Goal: Task Accomplishment & Management: Use online tool/utility

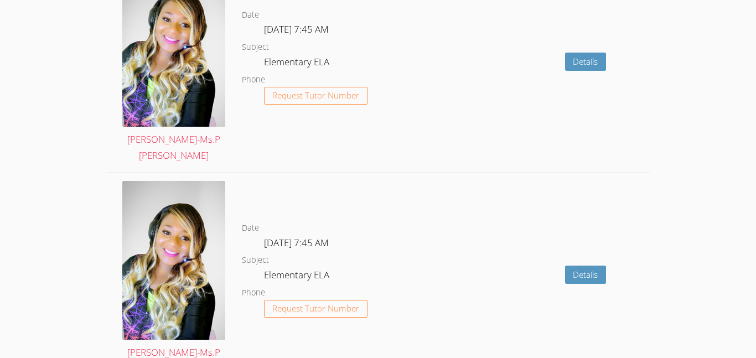
scroll to position [2079, 0]
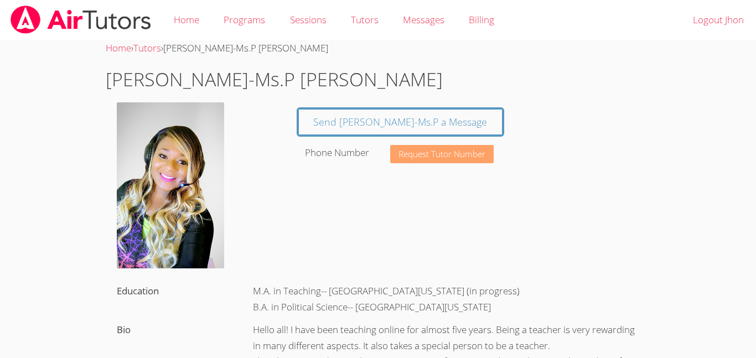
click at [409, 156] on span "Request Tutor Number" at bounding box center [442, 154] width 87 height 8
click at [185, 138] on img at bounding box center [170, 185] width 107 height 166
click at [403, 153] on span "Request Tutor Number" at bounding box center [442, 154] width 87 height 8
click at [200, 11] on link "Home" at bounding box center [187, 20] width 50 height 40
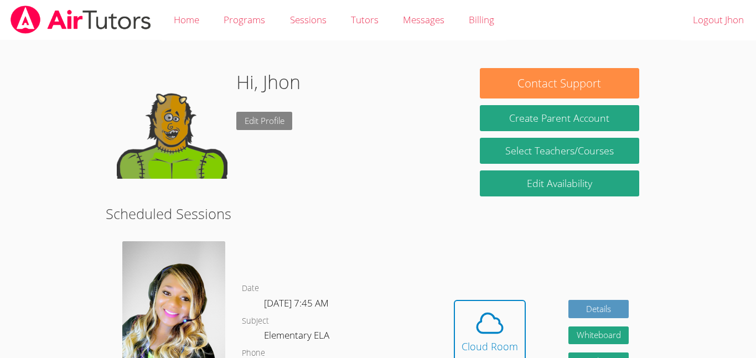
click at [264, 122] on link "Edit Profile" at bounding box center [264, 121] width 56 height 18
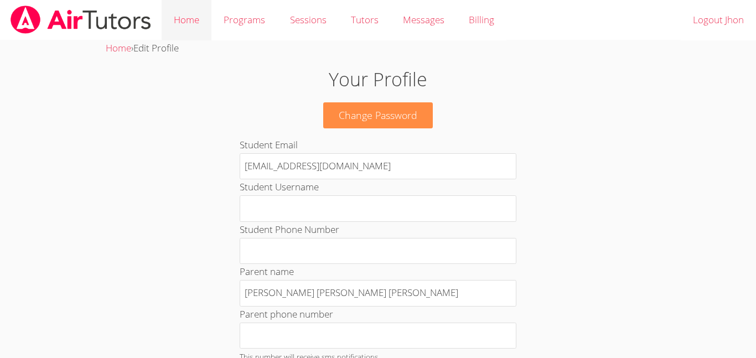
click at [189, 22] on link "Home" at bounding box center [187, 20] width 50 height 40
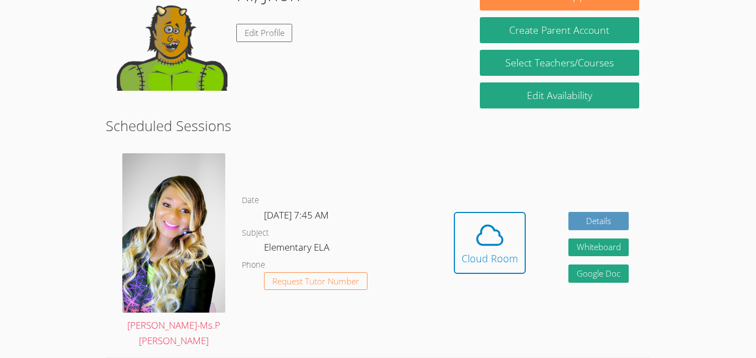
scroll to position [89, 0]
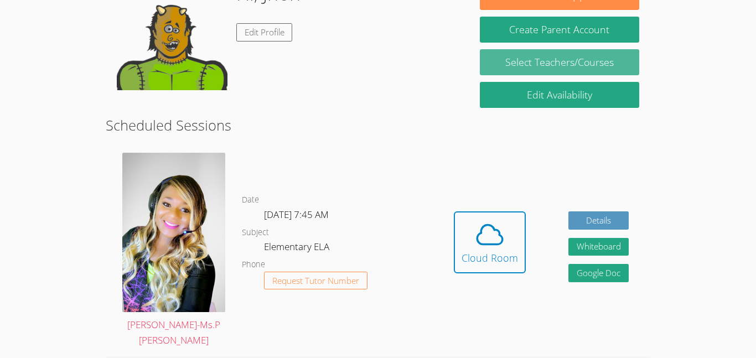
click at [502, 65] on link "Select Teachers/Courses" at bounding box center [559, 62] width 159 height 26
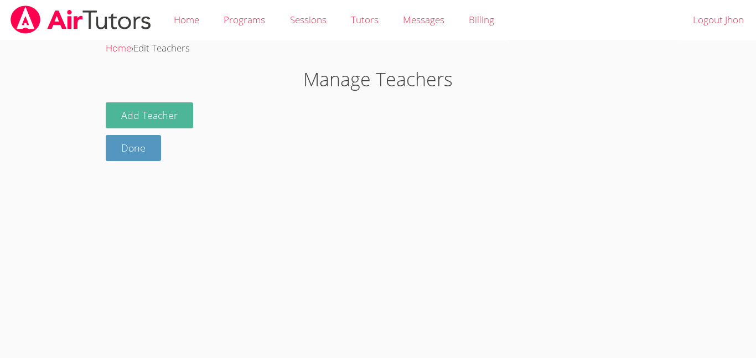
click at [127, 111] on button "Add Teacher" at bounding box center [149, 115] width 87 height 26
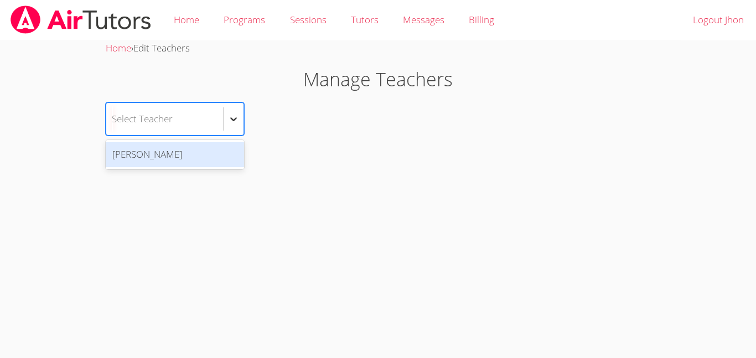
click at [236, 120] on icon at bounding box center [233, 118] width 11 height 11
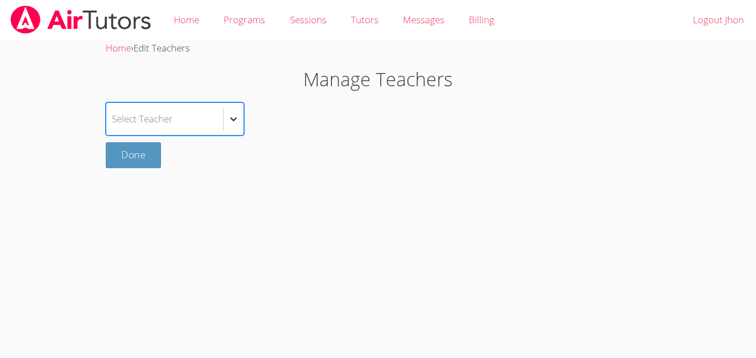
click at [236, 120] on icon at bounding box center [233, 118] width 11 height 11
click at [193, 15] on link "Home" at bounding box center [187, 20] width 50 height 40
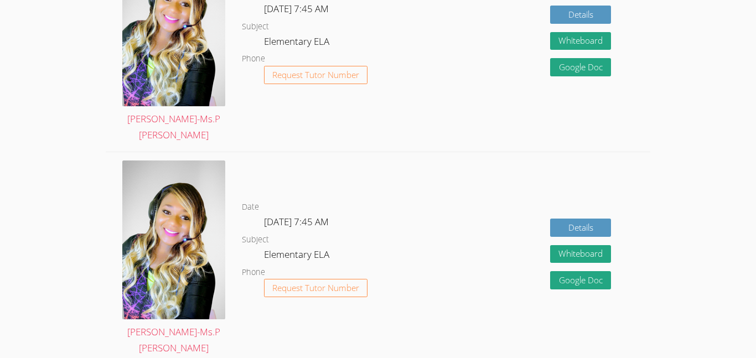
scroll to position [736, 0]
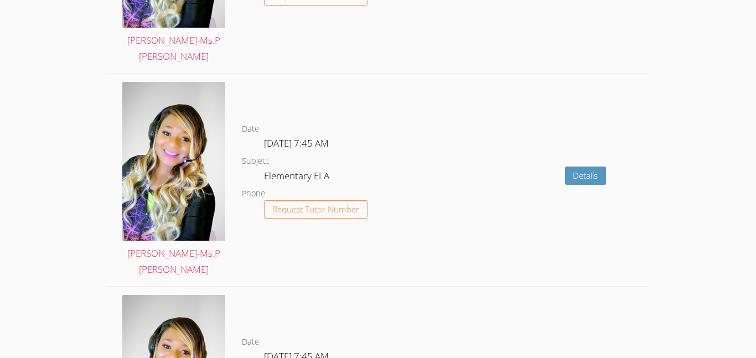
click at [311, 169] on div "Date Wed Oct 29, 7:45 AM Subject Elementary ELA Phone Request Tutor Number" at bounding box center [337, 180] width 190 height 213
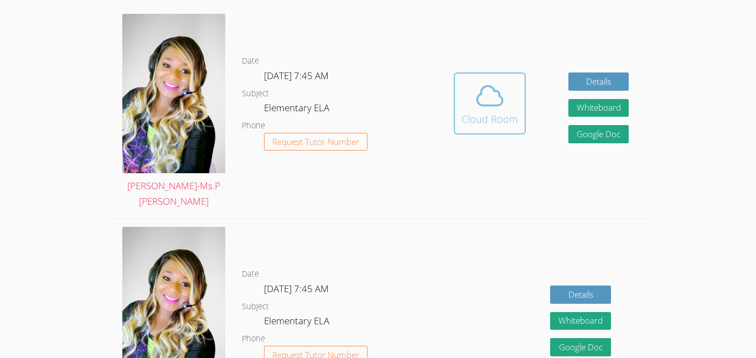
scroll to position [227, 0]
click at [491, 112] on div "Cloud Room" at bounding box center [490, 119] width 56 height 15
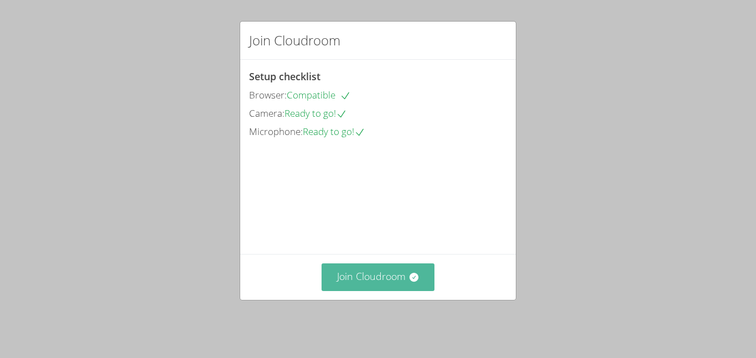
click at [387, 286] on button "Join Cloudroom" at bounding box center [378, 276] width 113 height 27
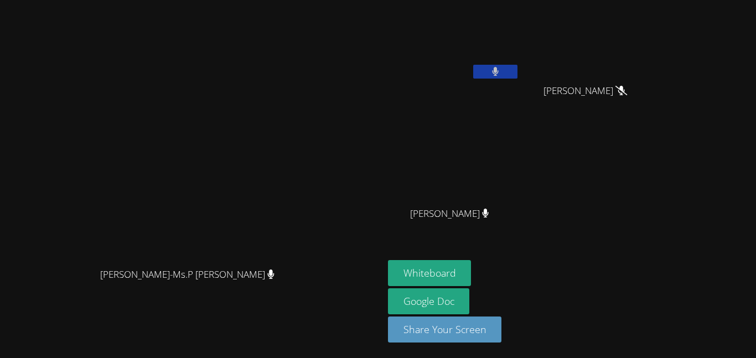
click at [379, 295] on div "[PERSON_NAME]-Ms.P [PERSON_NAME]" at bounding box center [191, 284] width 375 height 44
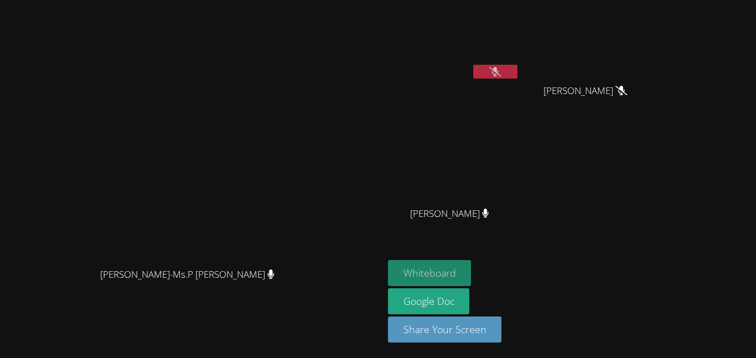
click at [472, 268] on button "Whiteboard" at bounding box center [430, 273] width 84 height 26
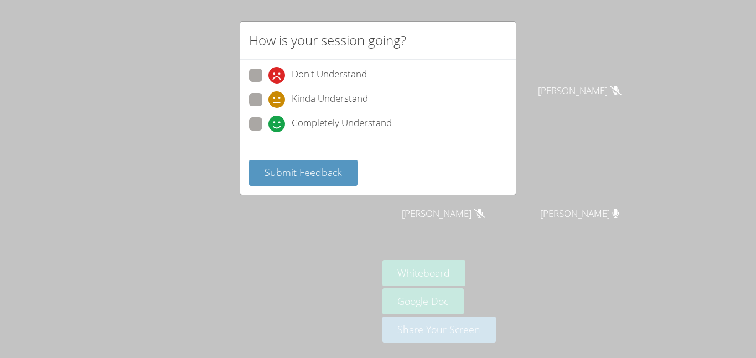
click at [268, 132] on span at bounding box center [268, 132] width 0 height 0
click at [268, 127] on input "Completely Understand" at bounding box center [272, 121] width 9 height 9
radio input "true"
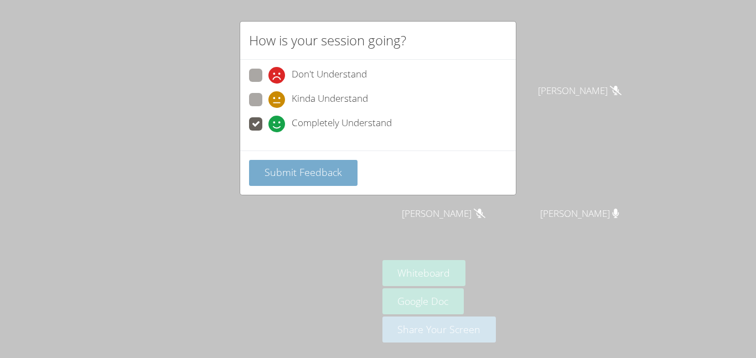
click at [267, 167] on span "Submit Feedback" at bounding box center [303, 171] width 77 height 13
